Goal: Task Accomplishment & Management: Use online tool/utility

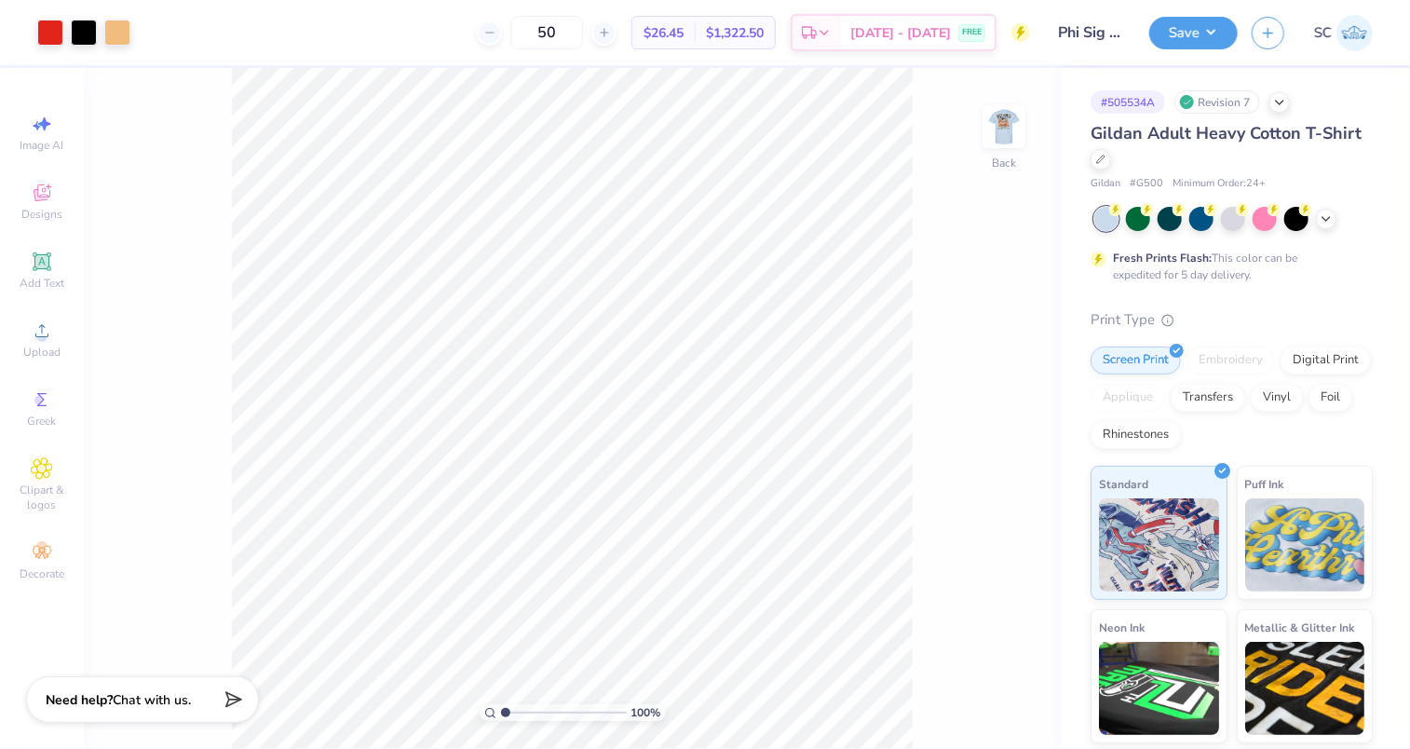
click at [998, 141] on img at bounding box center [1003, 126] width 37 height 37
click at [88, 20] on div at bounding box center [84, 33] width 26 height 26
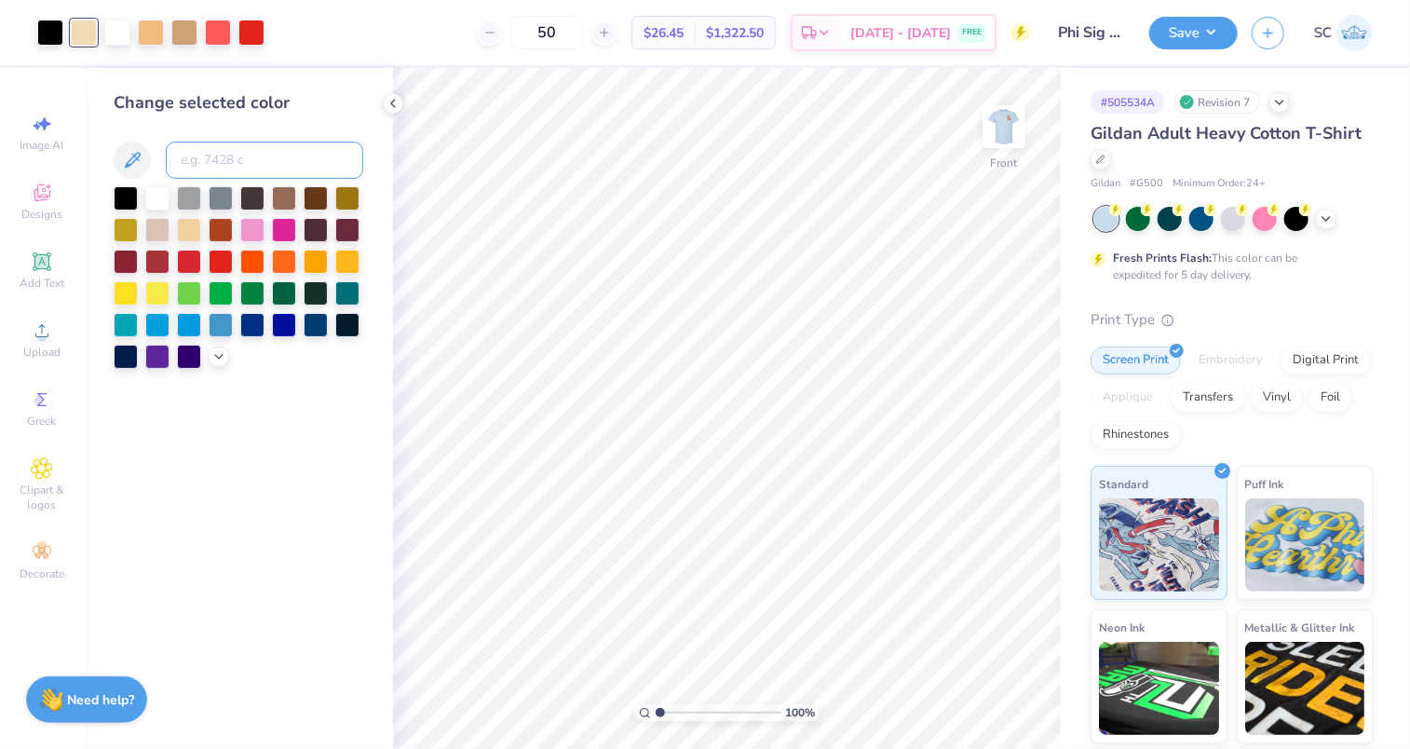
click at [189, 160] on input at bounding box center [264, 160] width 197 height 37
type input "156"
click at [392, 101] on polyline at bounding box center [393, 103] width 4 height 7
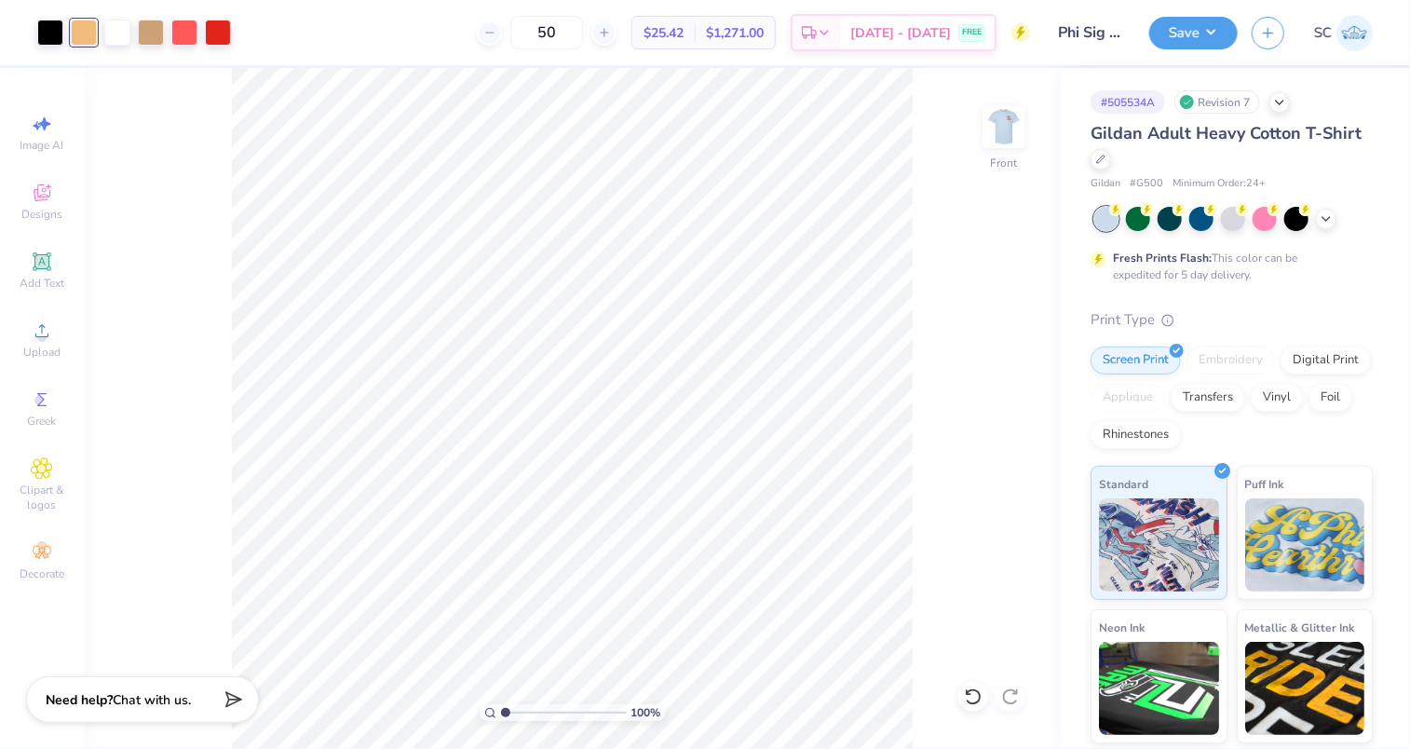
click at [1221, 36] on button "Save" at bounding box center [1193, 33] width 88 height 33
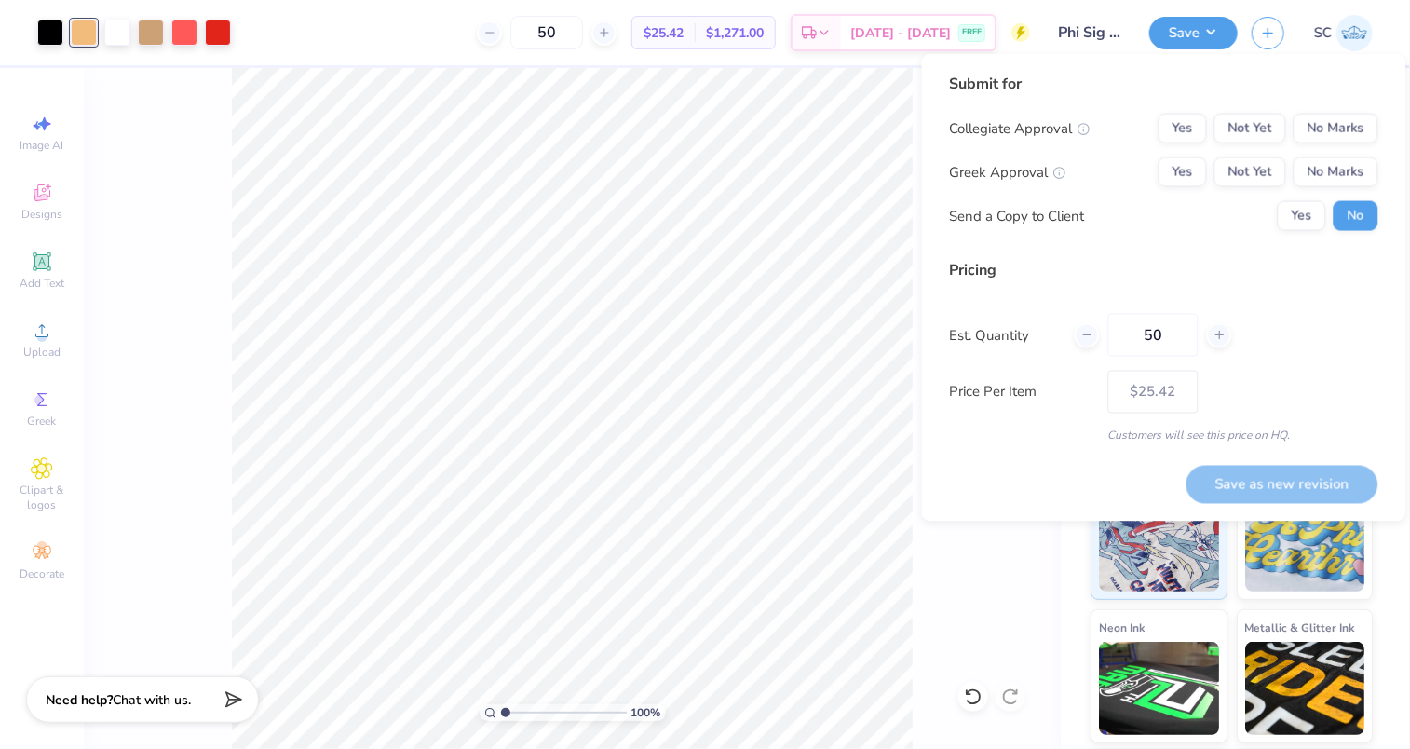
click at [1192, 330] on input "50" at bounding box center [1153, 335] width 90 height 43
type input "5"
type input "100"
type input "$19.26"
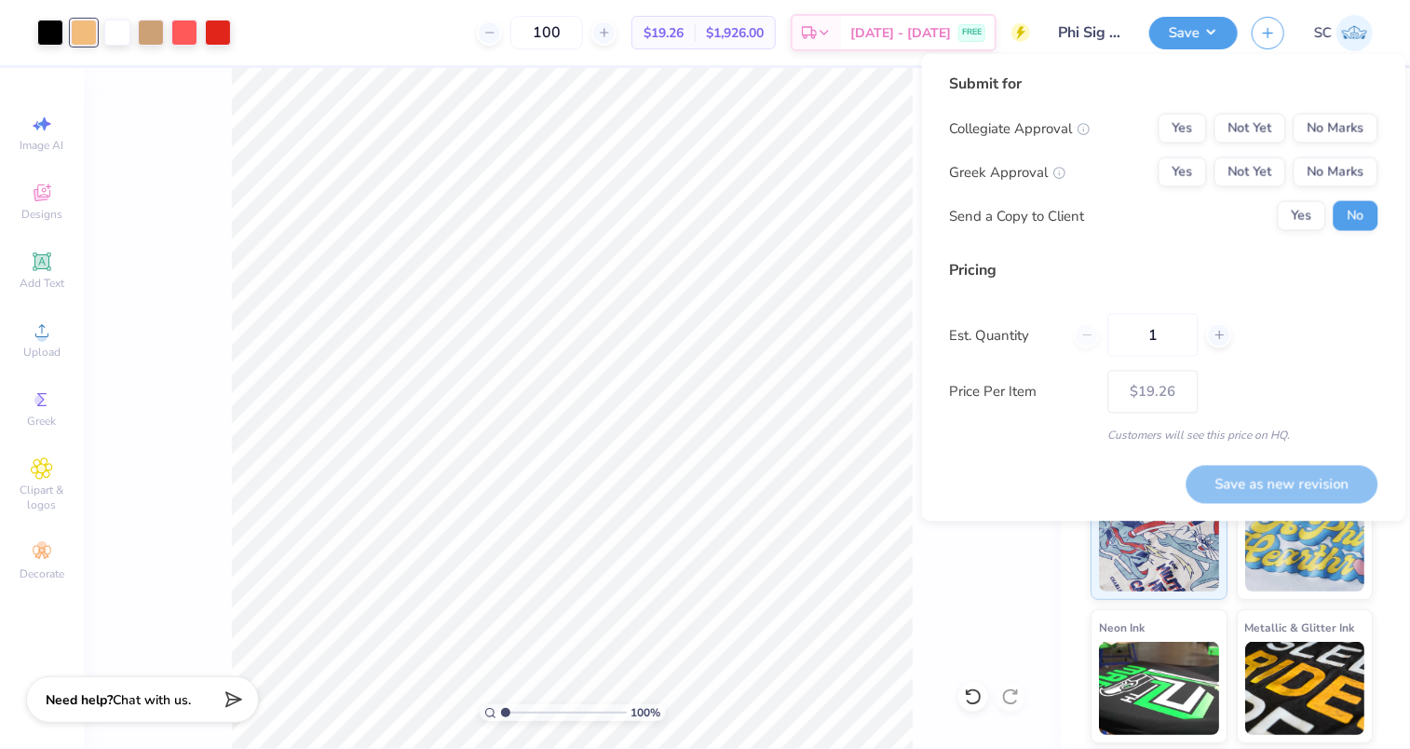
type input "12"
type input "$71.13"
type input "1"
type input "0"
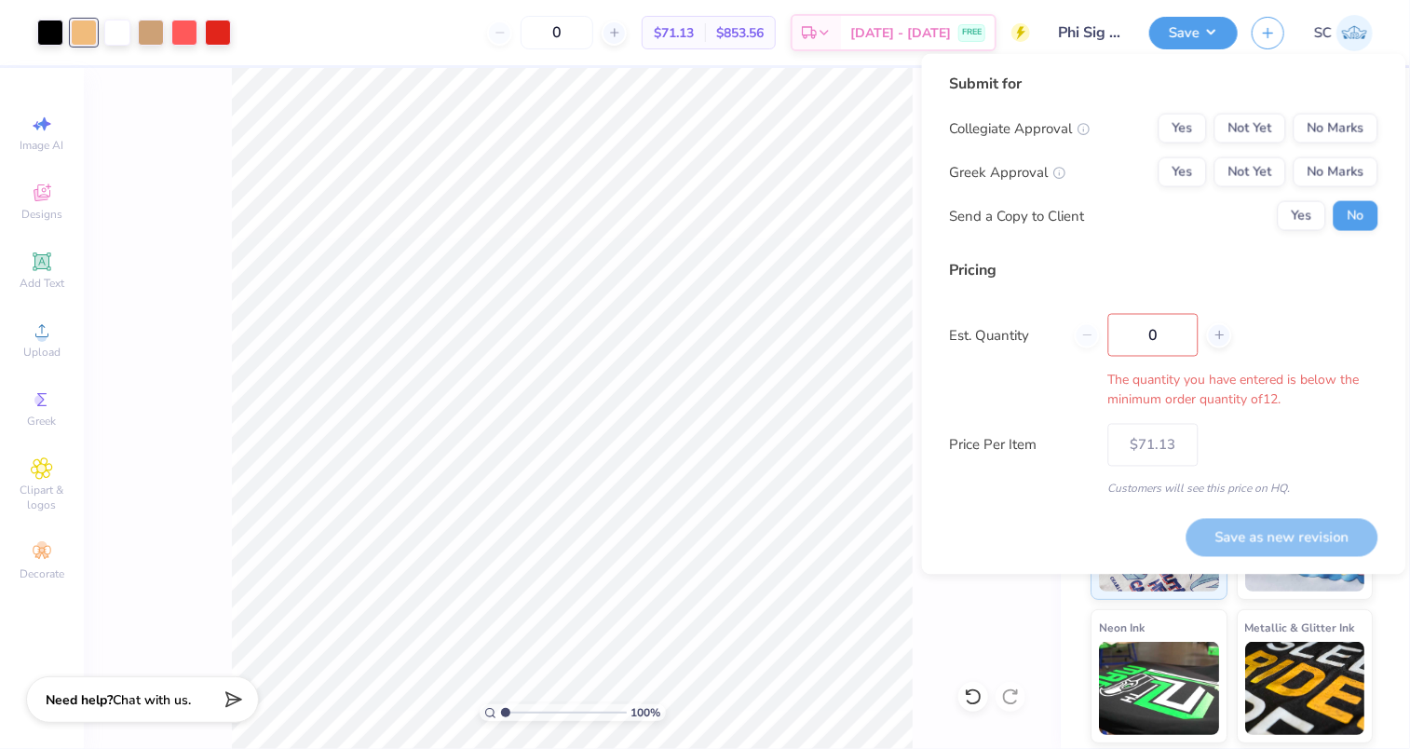
type input "12"
type input "$71.13"
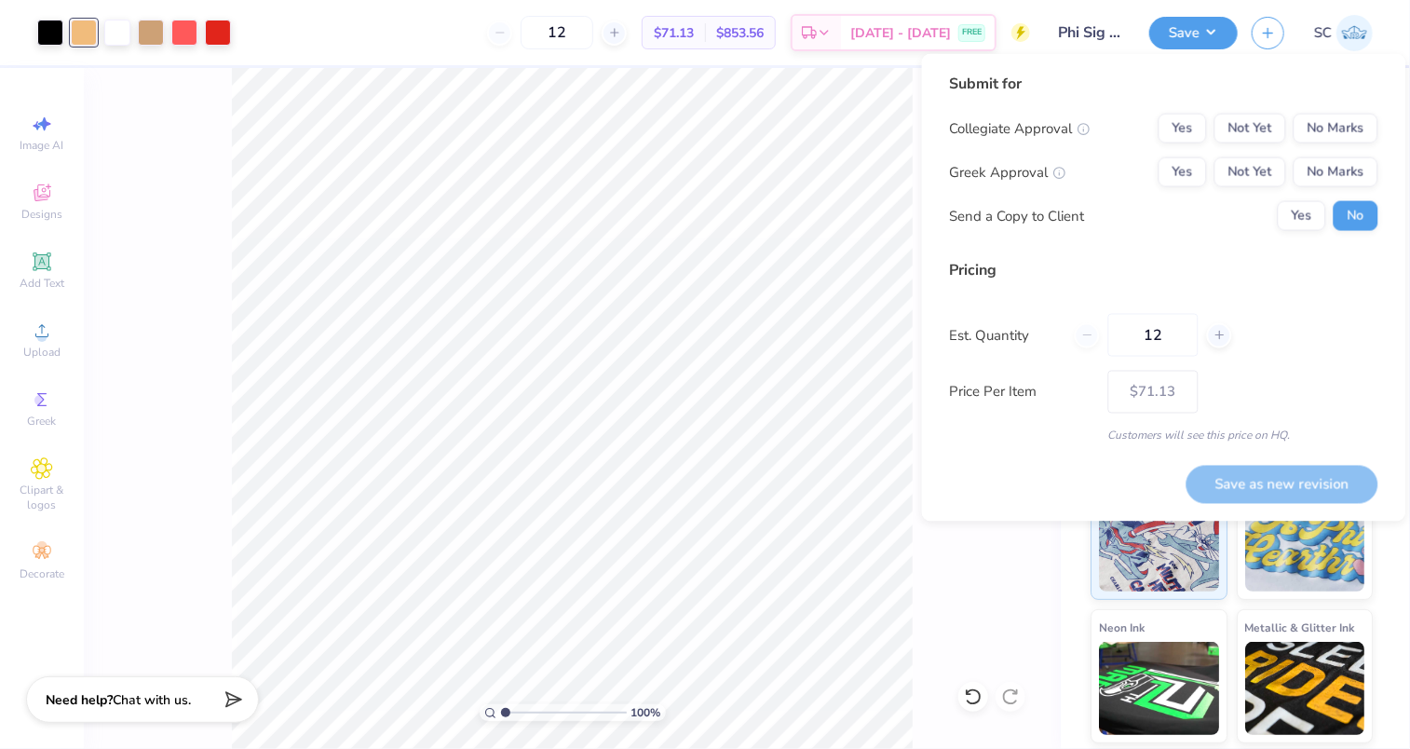
type input "1"
type input "36"
type input "$31.40"
type input "3"
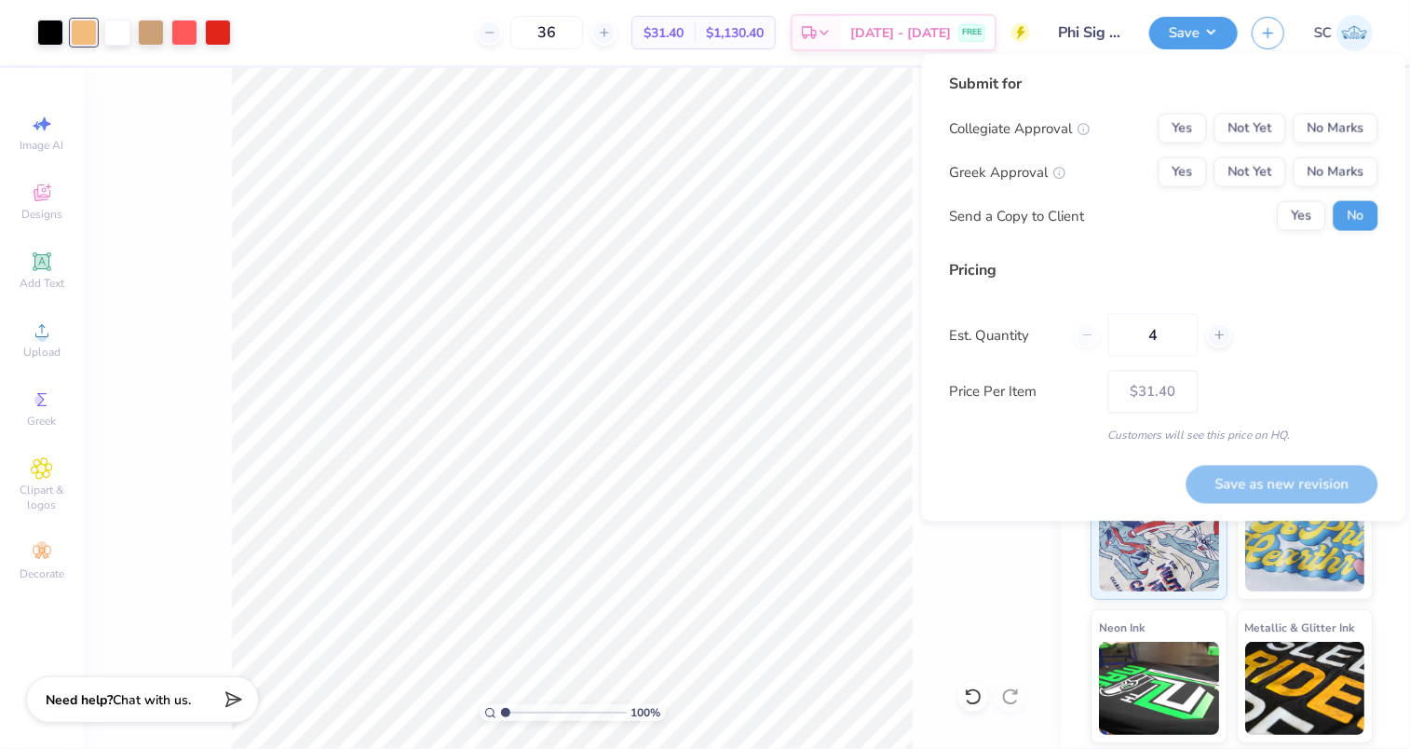
type input "48"
type input "$25.70"
type input "4"
type input "72"
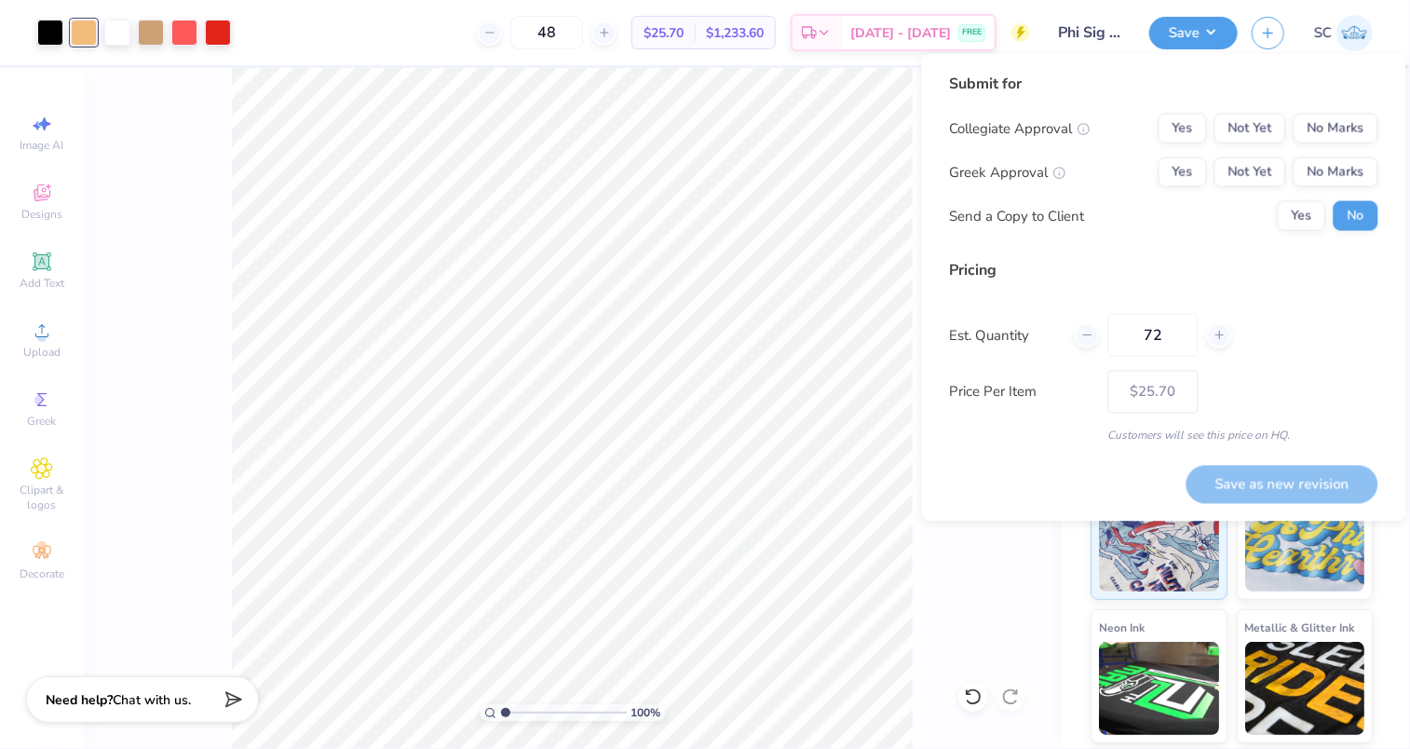
type input "72"
type input "$20.96"
type input "7"
type input "90"
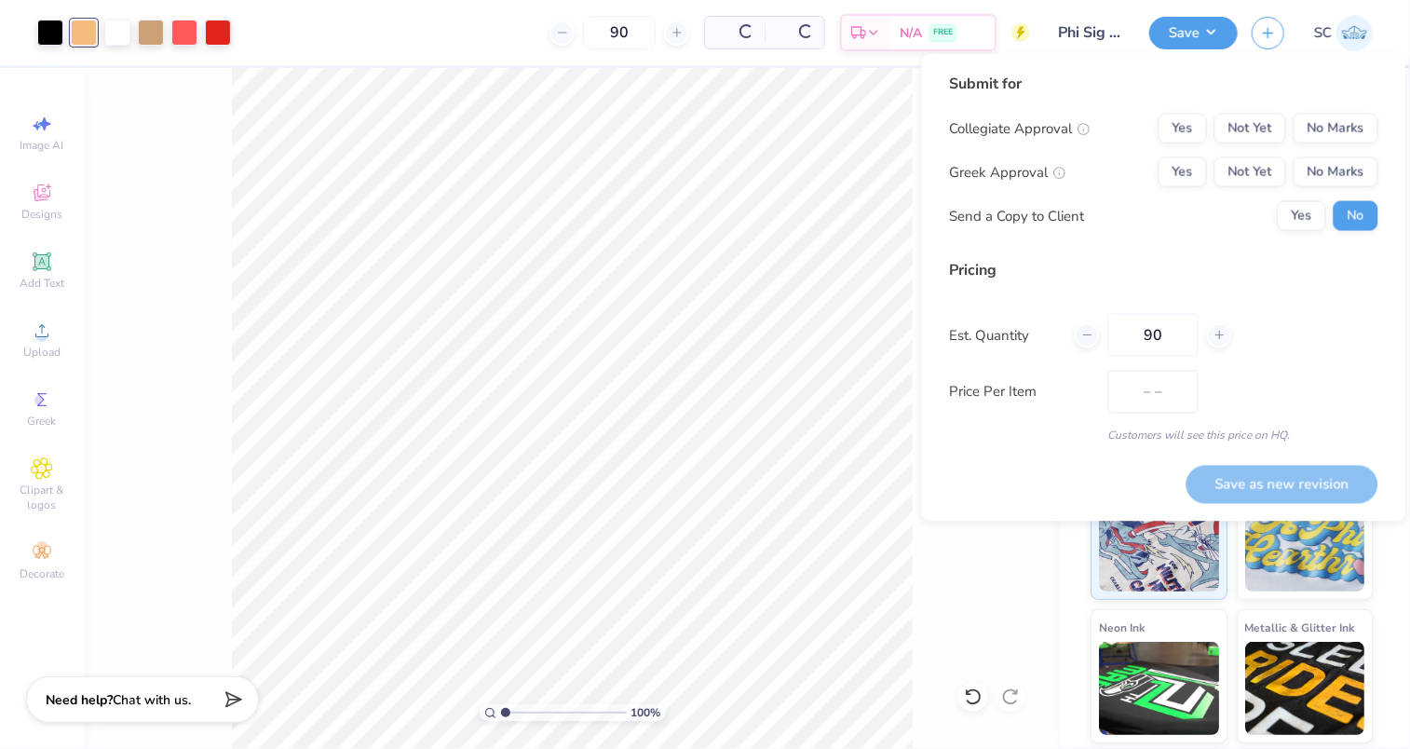
type input "$20.10"
type input "9"
type input "100"
type input "$19.26"
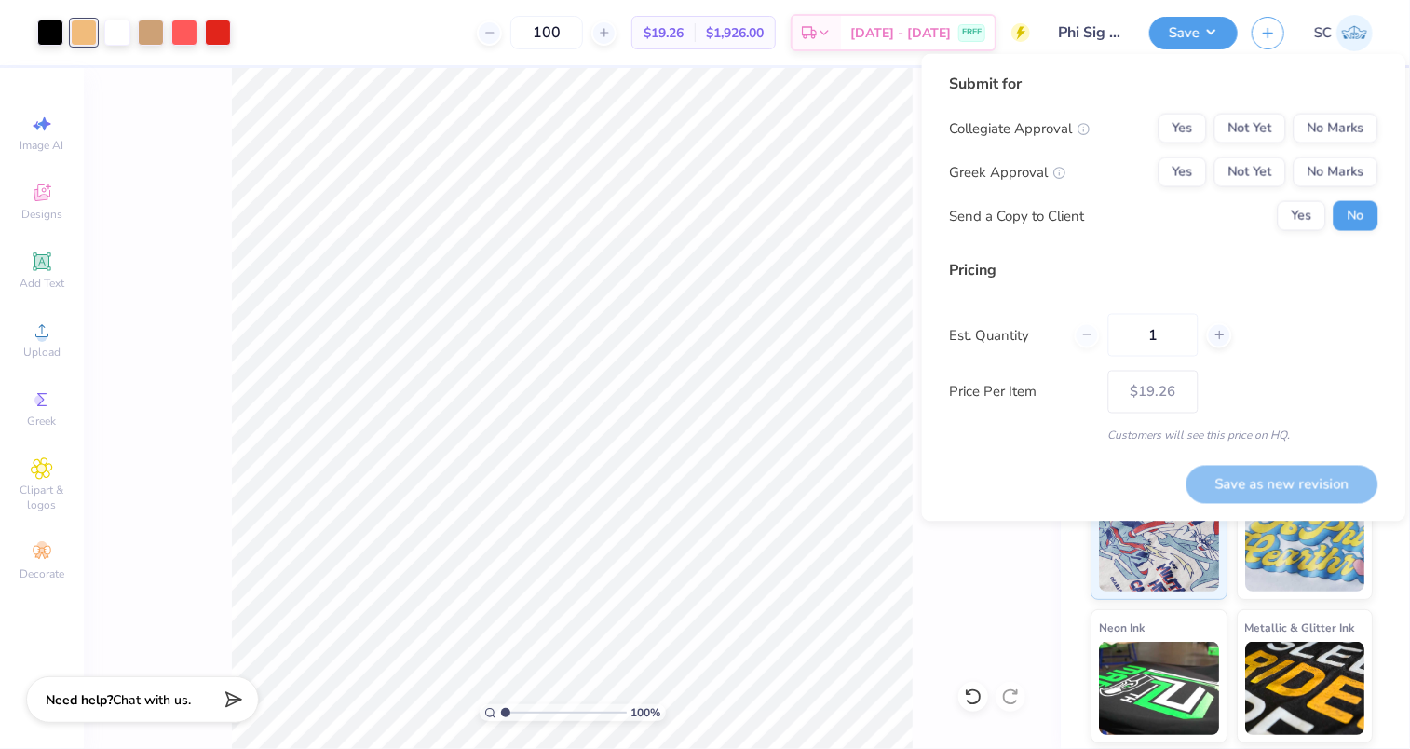
type input "12"
type input "0"
type input "120"
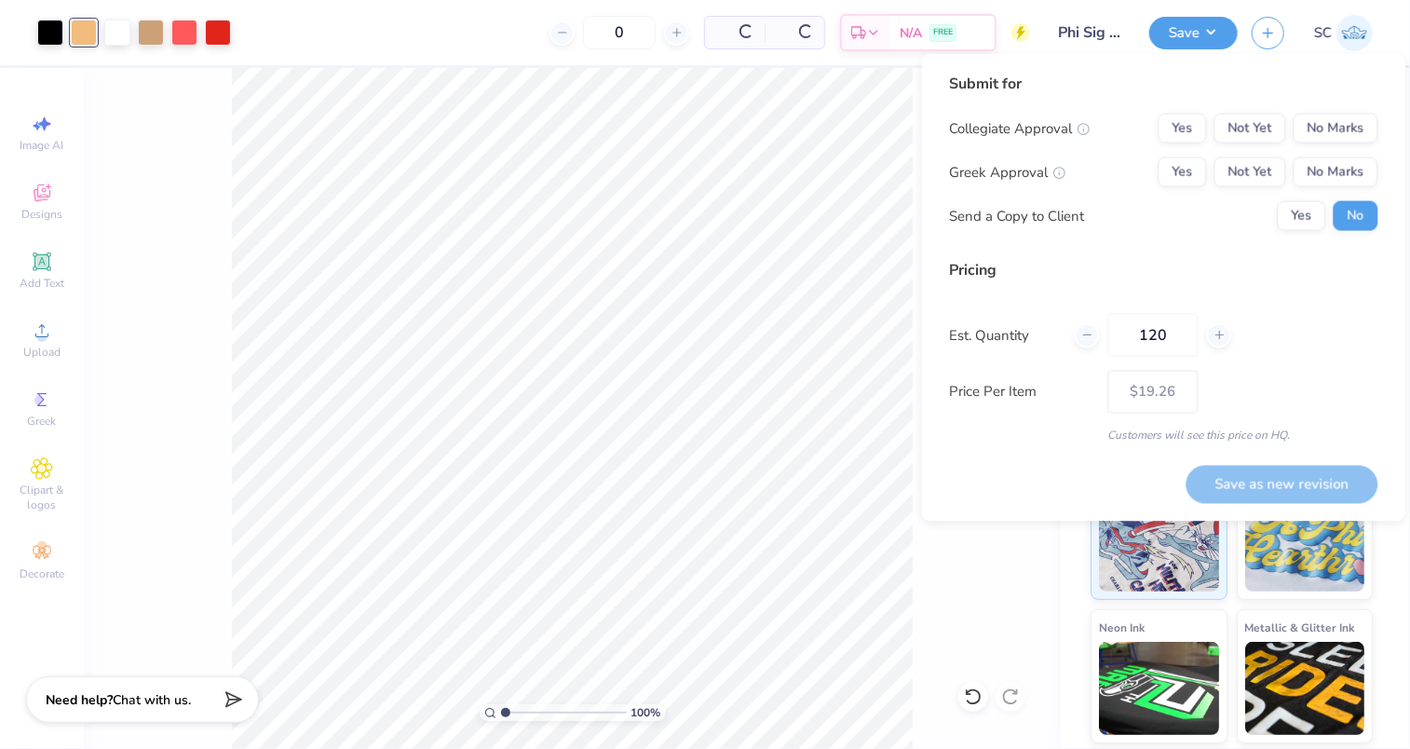
type input "120"
type input "$18.75"
type input "1"
type input "200"
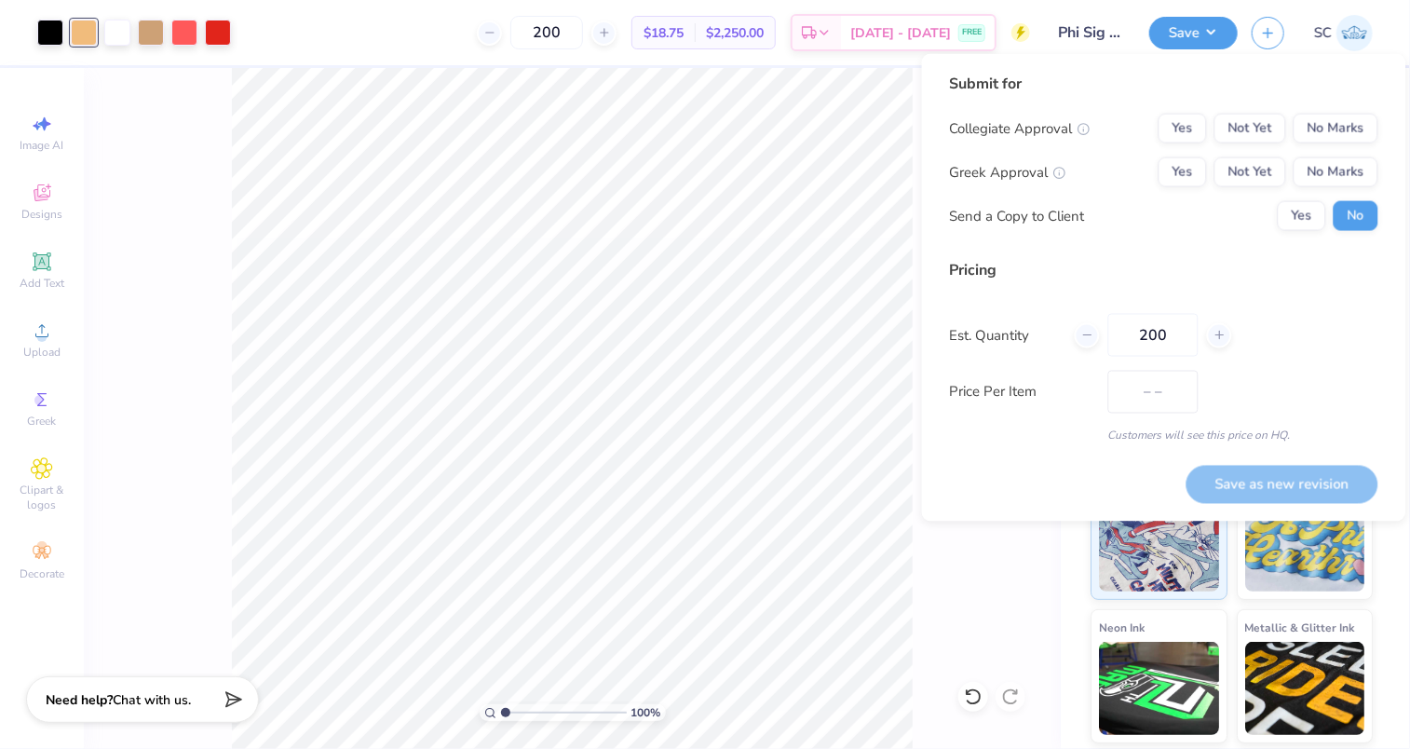
type input "$15.74"
type input "200"
